Goal: Entertainment & Leisure: Consume media (video, audio)

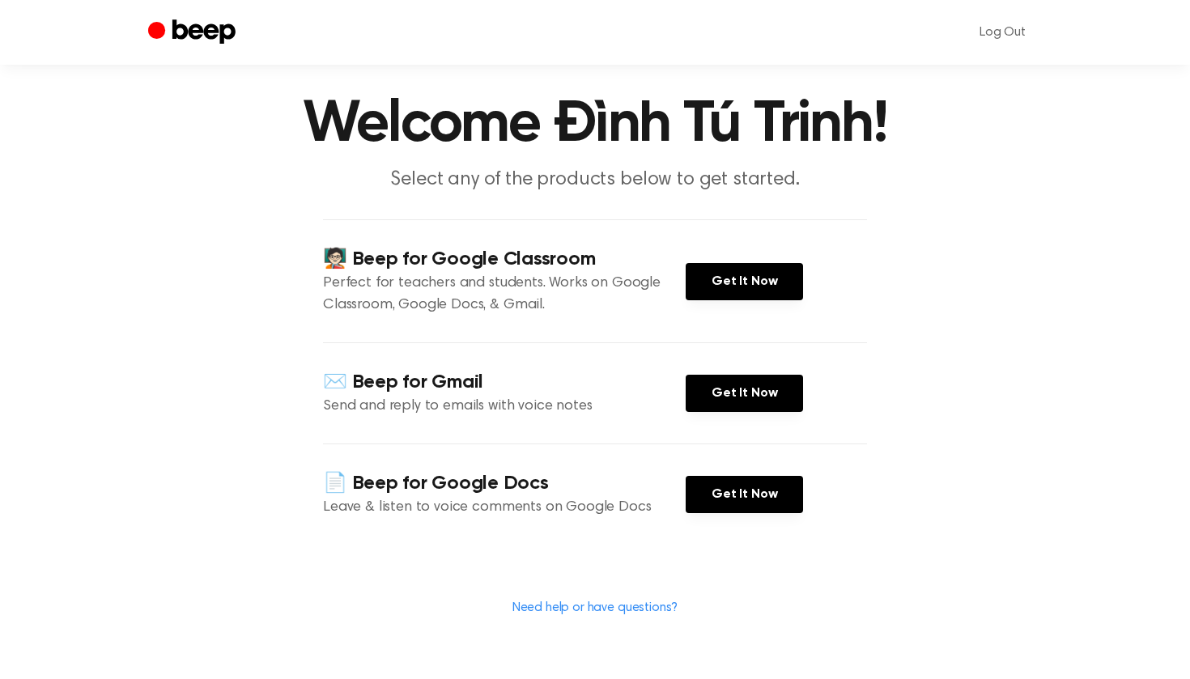
scroll to position [32, 0]
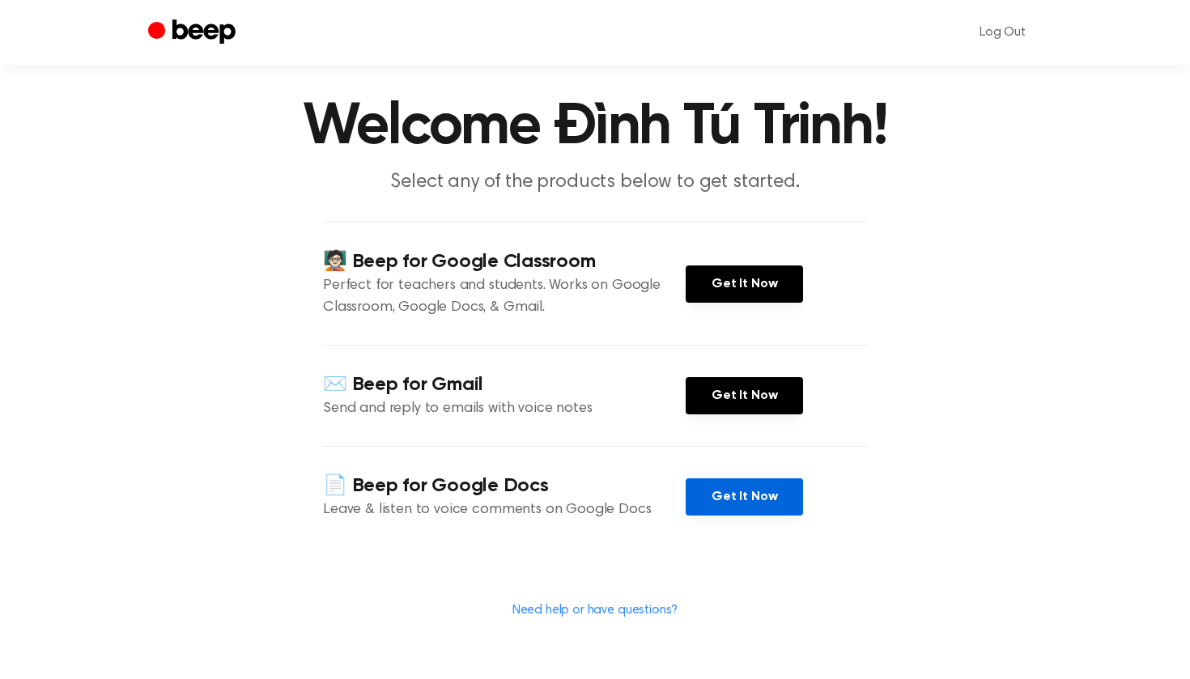
click at [740, 483] on link "Get It Now" at bounding box center [744, 497] width 117 height 37
click at [756, 501] on link "Get It Now" at bounding box center [744, 497] width 117 height 37
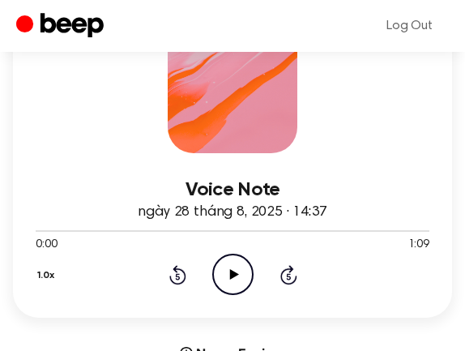
scroll to position [294, 0]
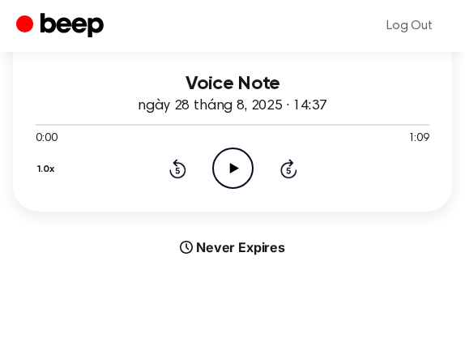
click at [242, 165] on icon "Play Audio" at bounding box center [232, 167] width 41 height 41
click at [242, 165] on icon "Pause Audio" at bounding box center [232, 167] width 41 height 41
click at [234, 175] on icon "Play Audio" at bounding box center [232, 167] width 41 height 41
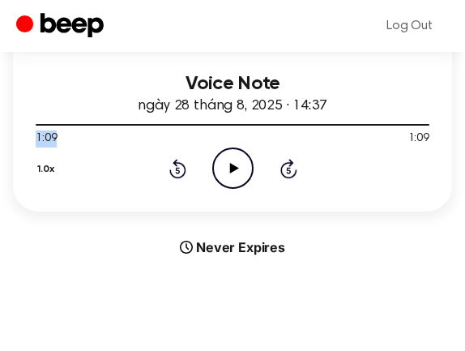
drag, startPoint x: 426, startPoint y: 128, endPoint x: 132, endPoint y: 135, distance: 294.0
click at [132, 135] on div "1:09 1:09 Your browser does not support the [object Object] element." at bounding box center [233, 132] width 394 height 30
click at [419, 127] on span at bounding box center [422, 124] width 13 height 13
drag, startPoint x: 419, startPoint y: 127, endPoint x: 286, endPoint y: 122, distance: 132.9
click at [286, 122] on div at bounding box center [233, 123] width 394 height 13
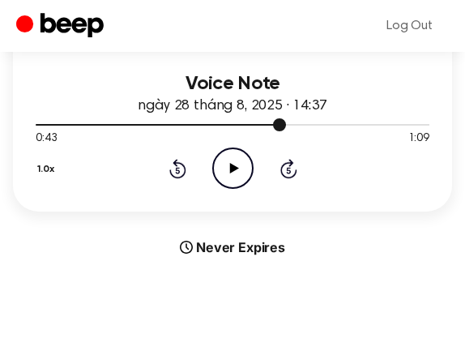
click at [286, 122] on div at bounding box center [233, 123] width 394 height 13
click at [72, 125] on div at bounding box center [161, 125] width 250 height 2
click at [232, 176] on icon "Play Audio" at bounding box center [232, 167] width 41 height 41
click at [245, 175] on icon "Pause Audio" at bounding box center [232, 167] width 41 height 41
